Goal: Information Seeking & Learning: Learn about a topic

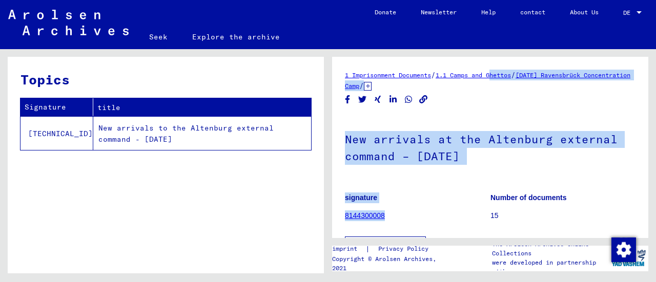
drag, startPoint x: 407, startPoint y: 248, endPoint x: 494, endPoint y: 89, distance: 181.3
click at [494, 89] on div "1 Imprisonment Documents / 1.1 Camps and Ghettos / 1.1.35 Ravensbrück Concentra…" at bounding box center [490, 147] width 316 height 181
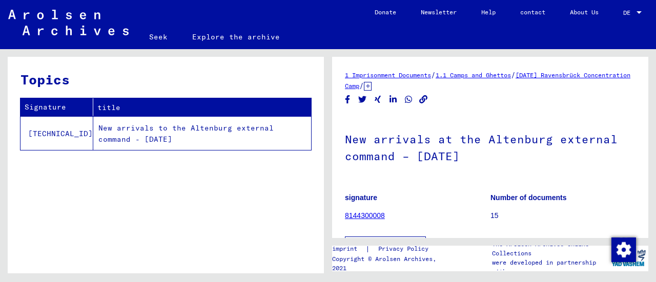
scroll to position [16, 0]
click at [350, 220] on font "8144300008" at bounding box center [365, 216] width 40 height 8
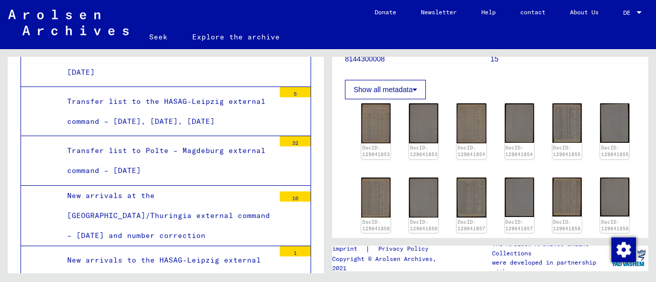
scroll to position [167, 0]
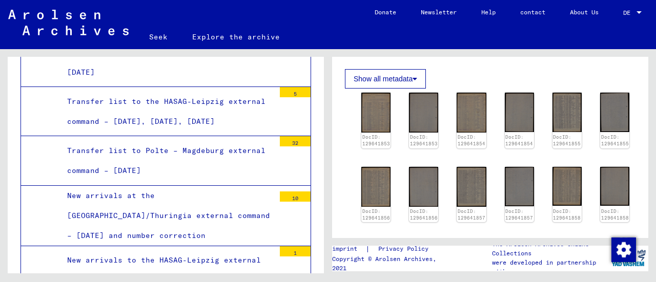
click at [412, 82] on icon at bounding box center [414, 78] width 5 height 7
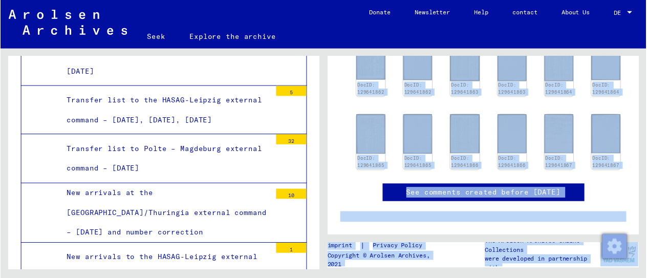
scroll to position [625, 15]
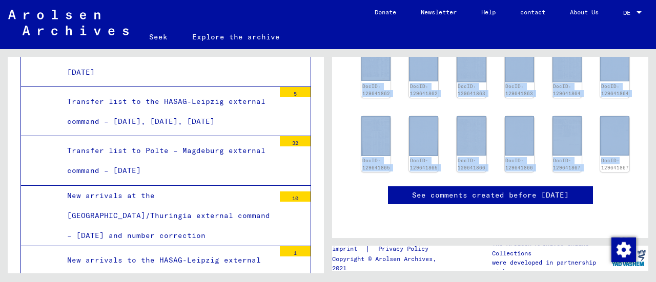
drag, startPoint x: 350, startPoint y: 158, endPoint x: 645, endPoint y: 162, distance: 294.5
click at [645, 162] on div "1 Imprisonment Documents / 1.1 Camps and Ghettos / [DATE] Ravensbrück Concentra…" at bounding box center [492, 161] width 328 height 224
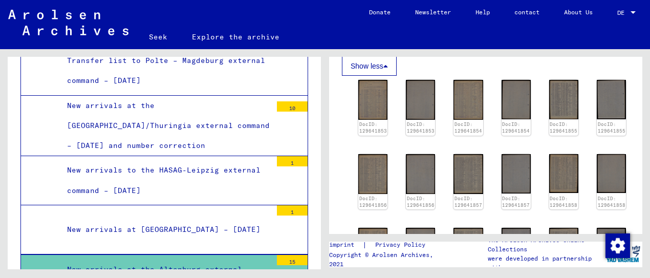
scroll to position [346, 0]
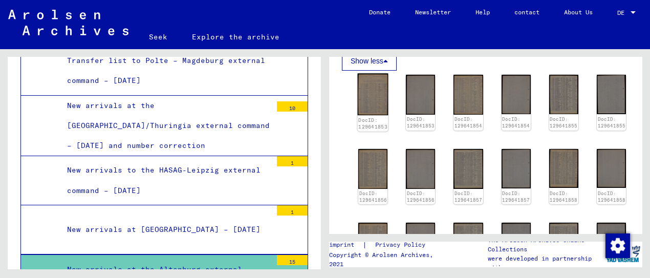
click at [368, 116] on img at bounding box center [373, 95] width 31 height 42
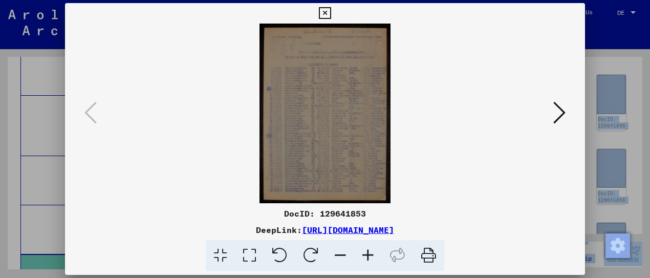
drag, startPoint x: 646, startPoint y: 112, endPoint x: 651, endPoint y: 157, distance: 45.3
click at [650, 157] on html "Seek Explore the archive Donate Newsletter Help contact About Us Seek Explore t…" at bounding box center [325, 139] width 650 height 278
click at [554, 113] on icon at bounding box center [560, 112] width 12 height 25
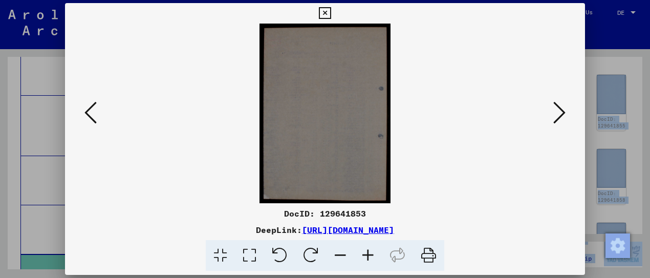
click at [554, 121] on icon at bounding box center [560, 112] width 12 height 25
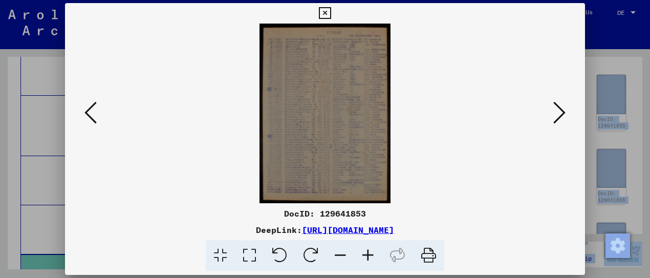
click at [554, 117] on icon at bounding box center [560, 112] width 12 height 25
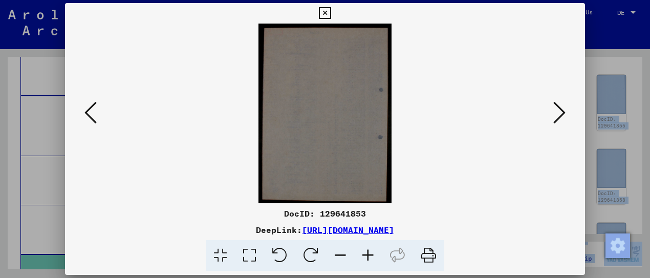
click at [554, 117] on icon at bounding box center [560, 112] width 12 height 25
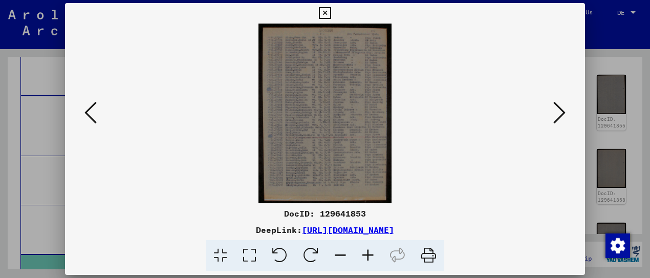
click at [542, 177] on div at bounding box center [325, 114] width 520 height 180
click at [554, 110] on icon at bounding box center [560, 112] width 12 height 25
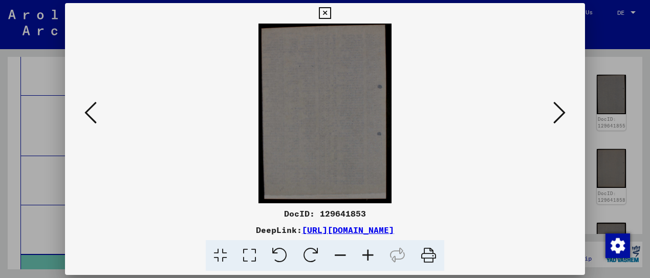
click at [554, 110] on icon at bounding box center [560, 112] width 12 height 25
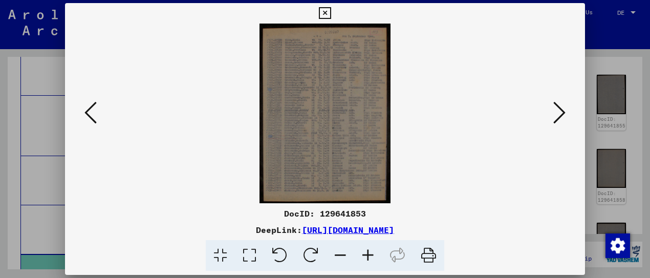
click at [554, 114] on icon at bounding box center [560, 112] width 12 height 25
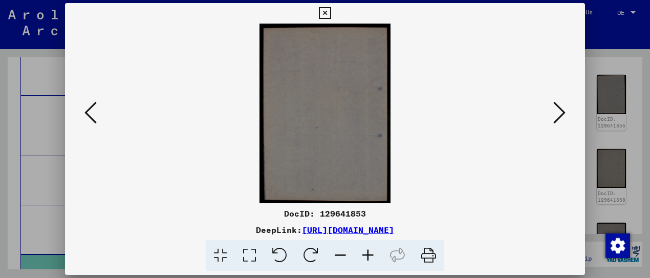
click at [554, 114] on icon at bounding box center [560, 112] width 12 height 25
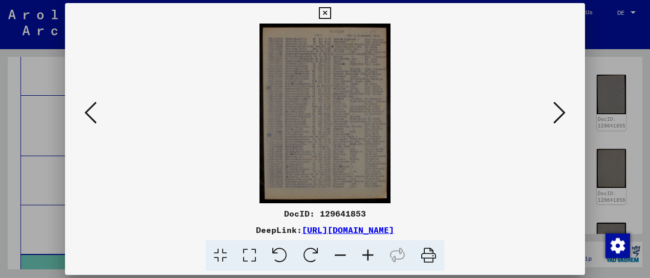
click at [417, 164] on img at bounding box center [325, 114] width 451 height 180
click at [555, 117] on icon at bounding box center [560, 112] width 12 height 25
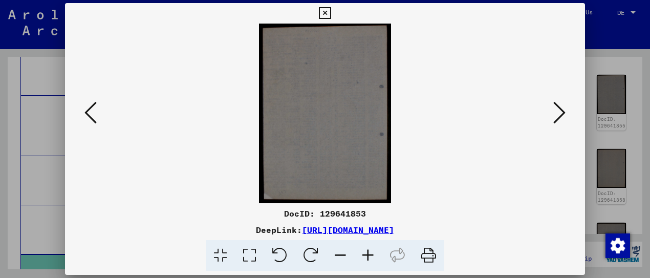
click at [555, 117] on icon at bounding box center [560, 112] width 12 height 25
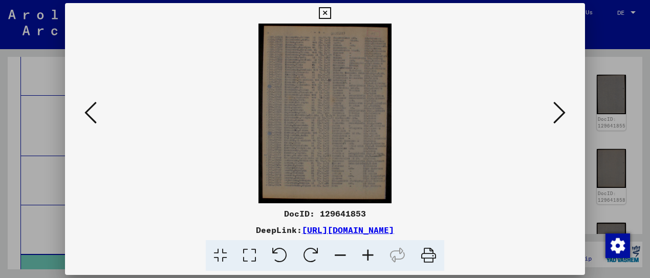
click at [555, 117] on icon at bounding box center [560, 112] width 12 height 25
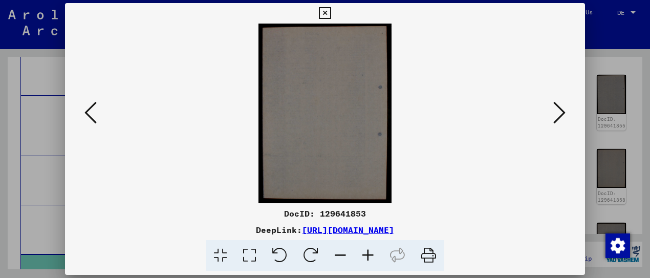
click at [555, 117] on icon at bounding box center [560, 112] width 12 height 25
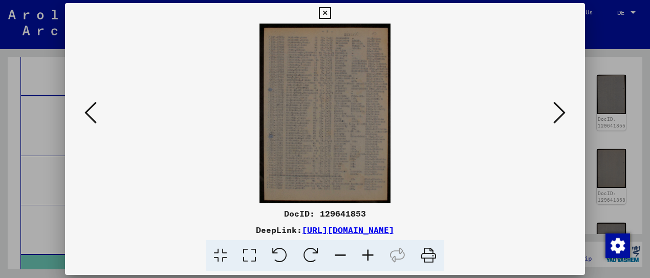
click at [555, 117] on icon at bounding box center [560, 112] width 12 height 25
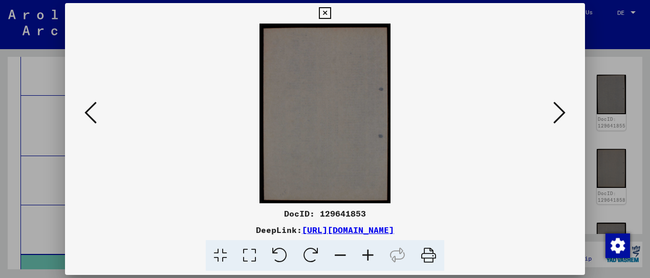
click at [555, 117] on icon at bounding box center [560, 112] width 12 height 25
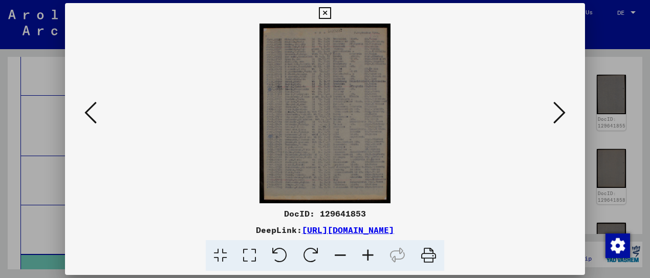
click at [555, 117] on icon at bounding box center [560, 112] width 12 height 25
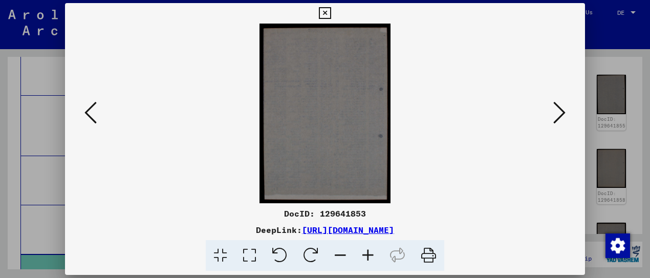
click at [555, 117] on icon at bounding box center [560, 112] width 12 height 25
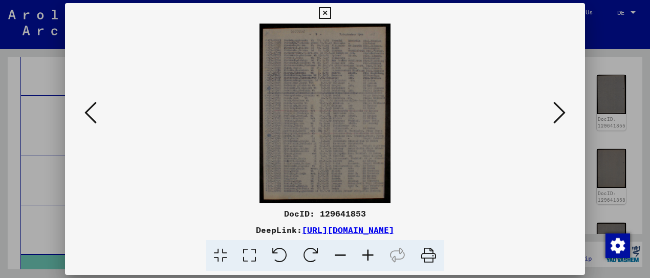
click at [555, 117] on icon at bounding box center [560, 112] width 12 height 25
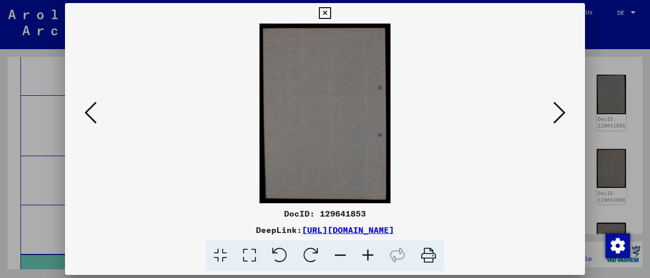
click at [555, 117] on icon at bounding box center [560, 112] width 12 height 25
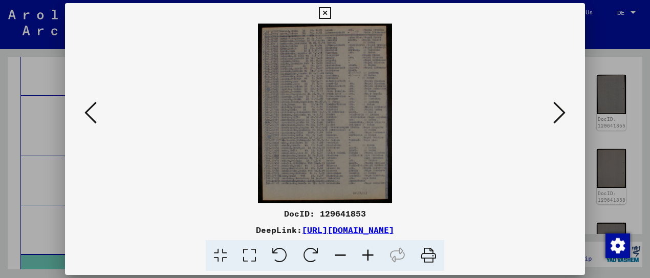
click at [555, 117] on icon at bounding box center [560, 112] width 12 height 25
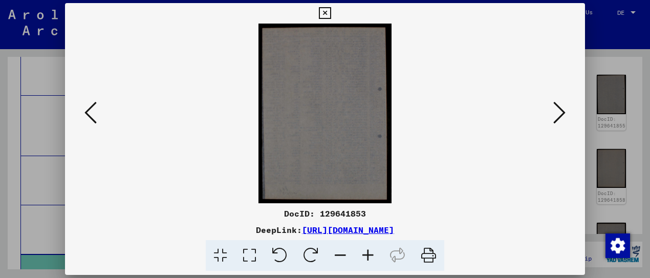
click at [555, 117] on icon at bounding box center [560, 112] width 12 height 25
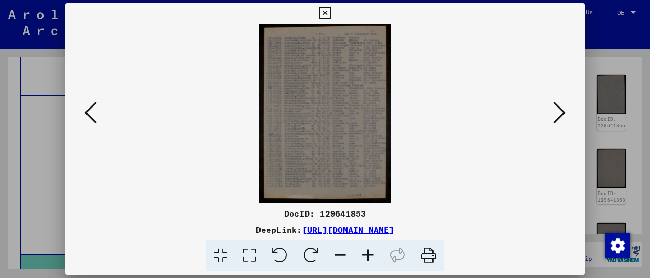
click at [555, 117] on icon at bounding box center [560, 112] width 12 height 25
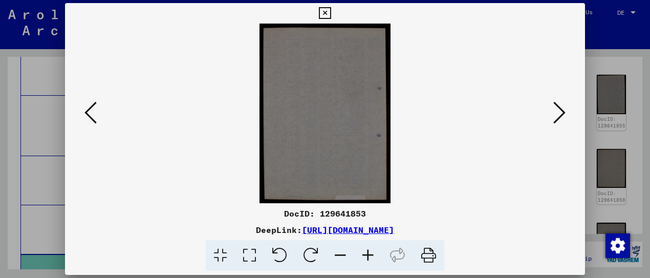
click at [555, 117] on icon at bounding box center [560, 112] width 12 height 25
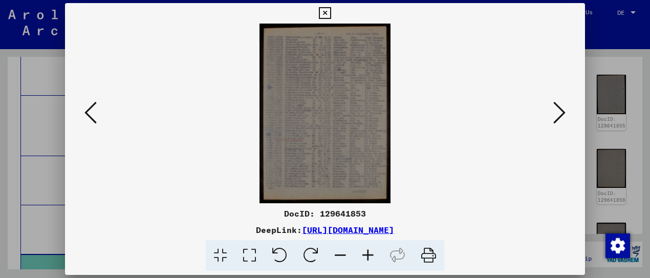
click at [555, 117] on icon at bounding box center [560, 112] width 12 height 25
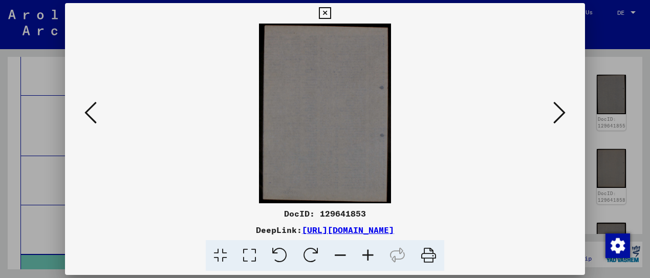
click at [555, 117] on icon at bounding box center [560, 112] width 12 height 25
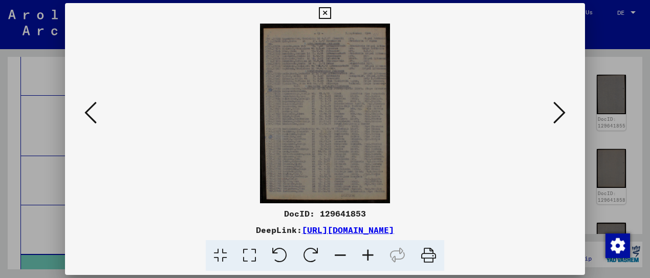
click at [555, 117] on icon at bounding box center [560, 112] width 12 height 25
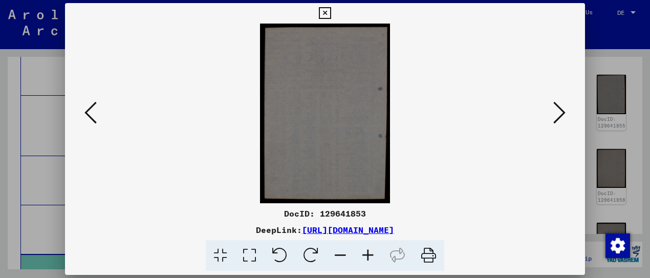
click at [555, 117] on icon at bounding box center [560, 112] width 12 height 25
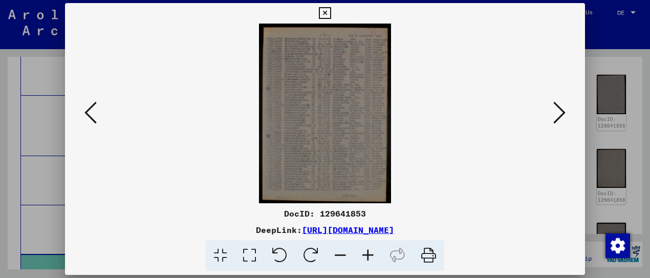
click at [555, 117] on icon at bounding box center [560, 112] width 12 height 25
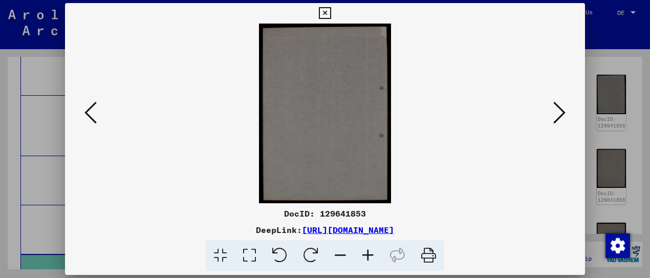
click at [555, 117] on icon at bounding box center [560, 112] width 12 height 25
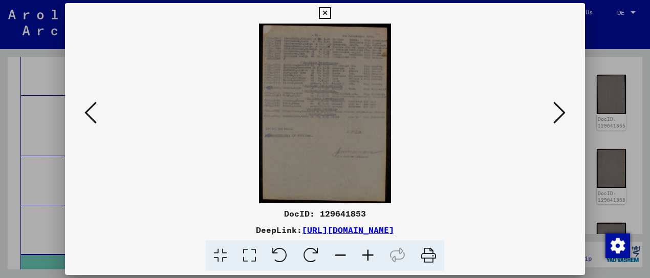
click at [555, 117] on icon at bounding box center [560, 112] width 12 height 25
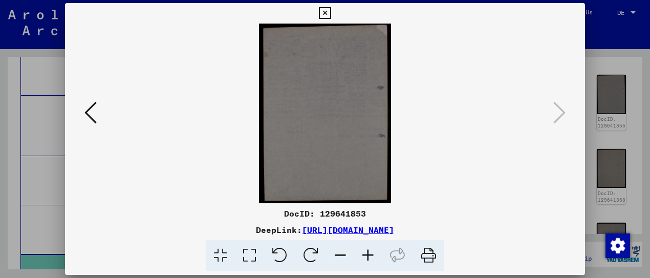
click at [97, 122] on icon at bounding box center [91, 112] width 12 height 25
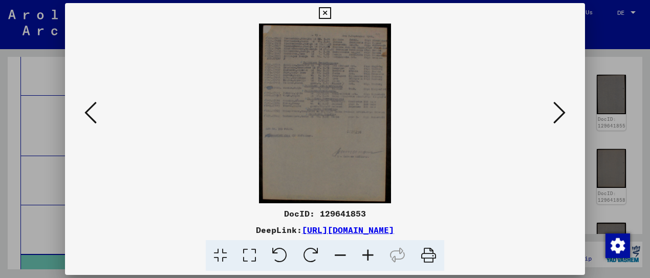
click at [97, 114] on icon at bounding box center [91, 112] width 12 height 25
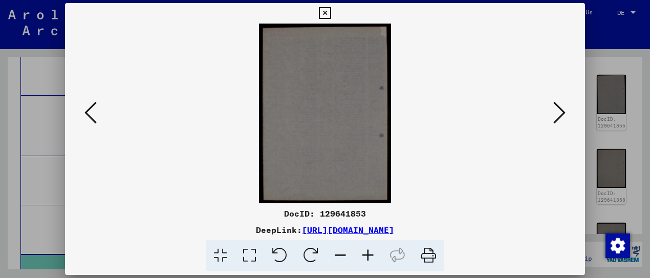
click at [97, 114] on icon at bounding box center [91, 112] width 12 height 25
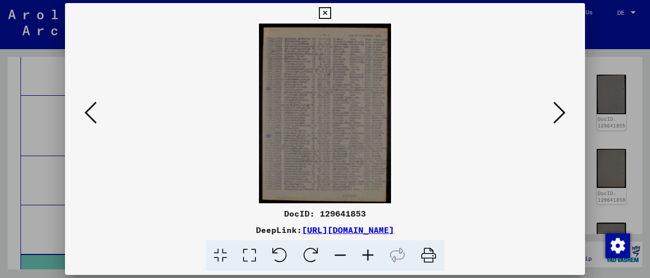
click at [97, 109] on icon at bounding box center [91, 112] width 12 height 25
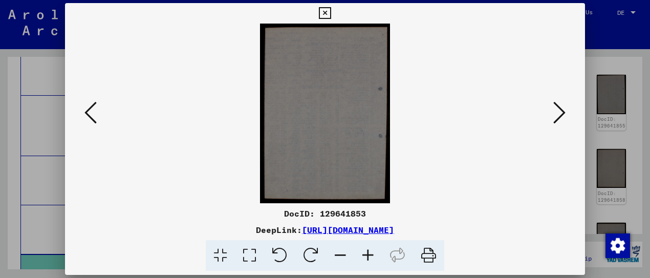
click at [97, 109] on icon at bounding box center [91, 112] width 12 height 25
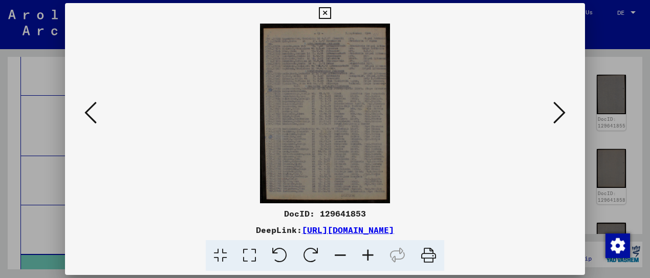
click at [97, 106] on icon at bounding box center [91, 112] width 12 height 25
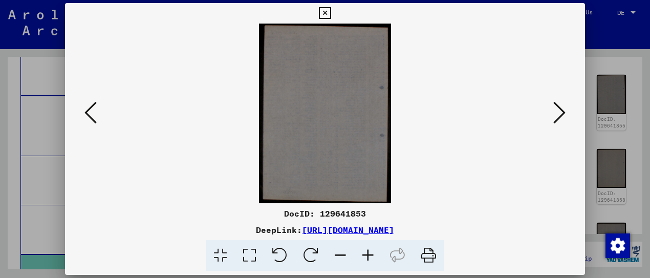
click at [97, 106] on icon at bounding box center [91, 112] width 12 height 25
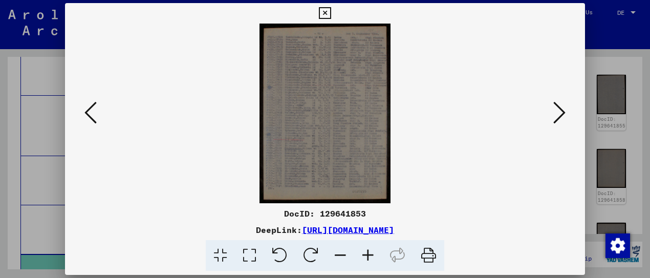
click at [95, 117] on icon at bounding box center [91, 112] width 12 height 25
click at [97, 116] on icon at bounding box center [91, 112] width 12 height 25
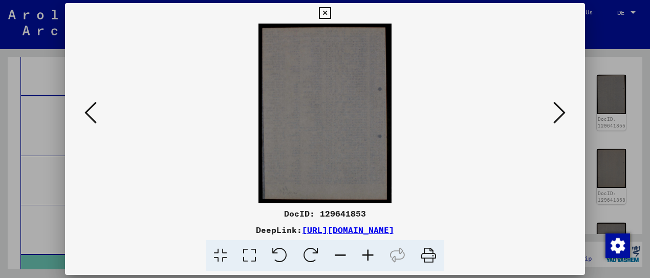
click at [97, 116] on icon at bounding box center [91, 112] width 12 height 25
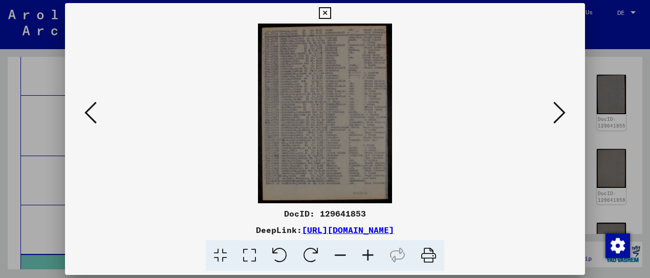
click at [97, 111] on icon at bounding box center [91, 112] width 12 height 25
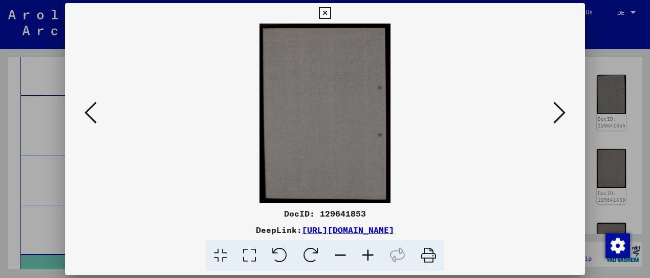
click at [97, 111] on icon at bounding box center [91, 112] width 12 height 25
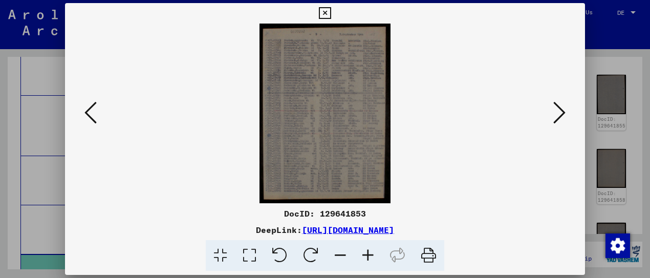
click at [97, 113] on icon at bounding box center [91, 112] width 12 height 25
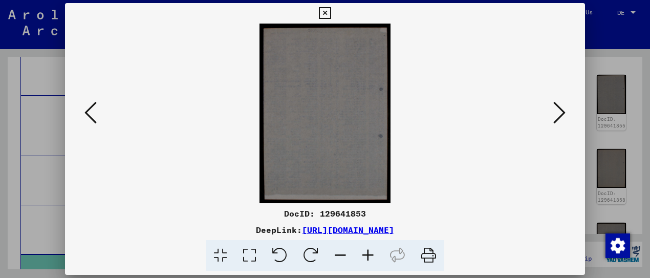
click at [97, 113] on icon at bounding box center [91, 112] width 12 height 25
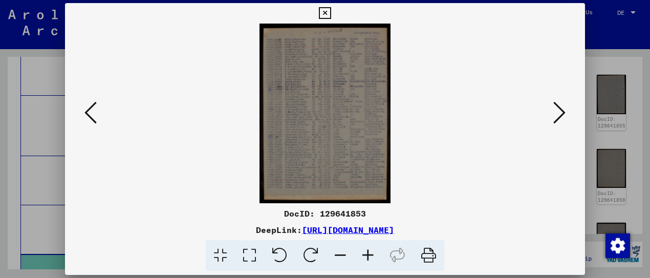
click at [91, 109] on button at bounding box center [90, 113] width 18 height 29
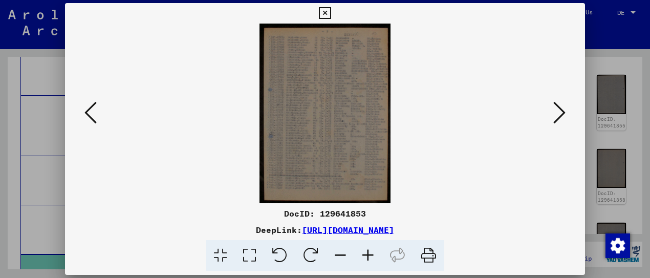
click at [95, 112] on icon at bounding box center [91, 112] width 12 height 25
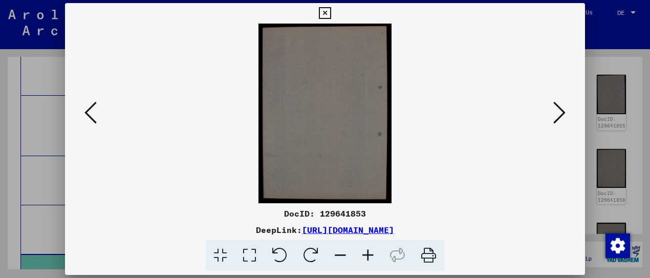
click at [95, 112] on icon at bounding box center [91, 112] width 12 height 25
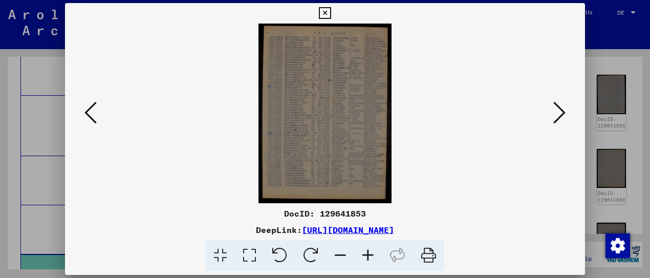
click at [97, 113] on icon at bounding box center [91, 112] width 12 height 25
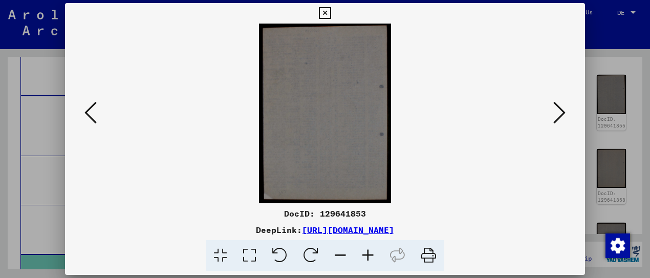
click at [97, 113] on icon at bounding box center [91, 112] width 12 height 25
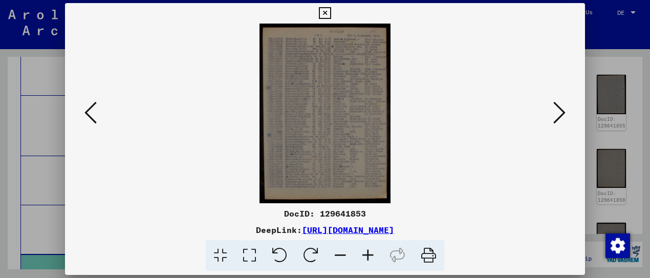
click at [97, 101] on icon at bounding box center [91, 112] width 12 height 25
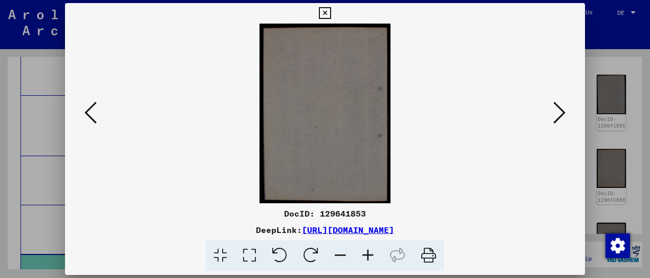
click at [97, 101] on icon at bounding box center [91, 112] width 12 height 25
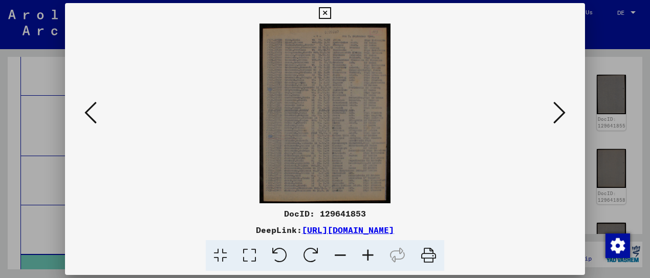
click at [97, 101] on icon at bounding box center [91, 112] width 12 height 25
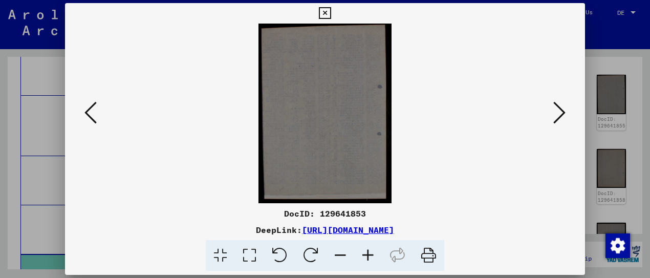
click at [97, 101] on icon at bounding box center [91, 112] width 12 height 25
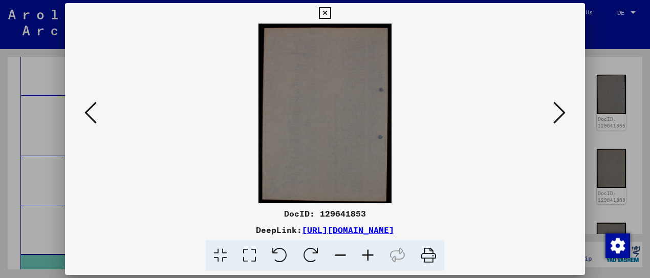
click at [97, 101] on icon at bounding box center [91, 112] width 12 height 25
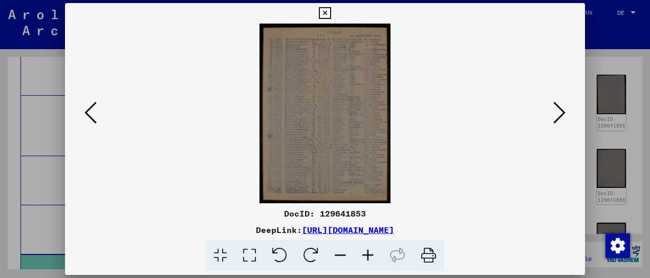
click at [97, 101] on icon at bounding box center [91, 112] width 12 height 25
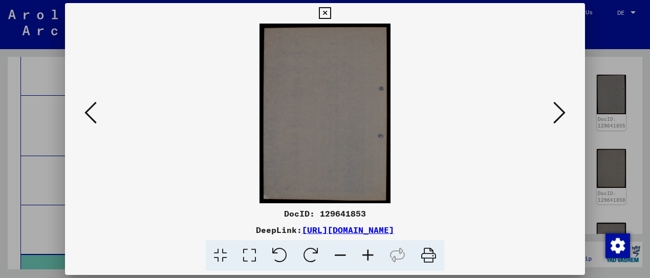
click at [97, 101] on icon at bounding box center [91, 112] width 12 height 25
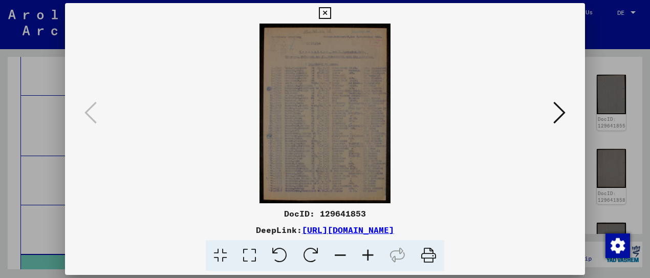
click at [609, 48] on div at bounding box center [325, 139] width 650 height 278
